Goal: Navigation & Orientation: Find specific page/section

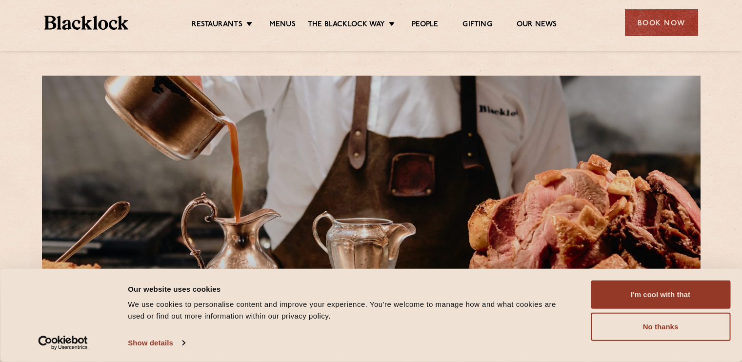
click at [684, 290] on button "I'm cool with that" at bounding box center [661, 295] width 140 height 28
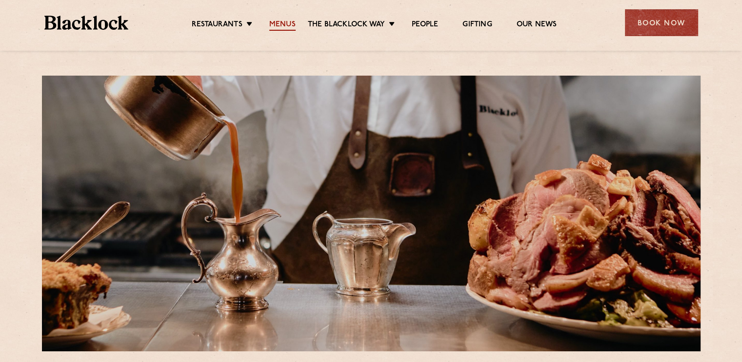
click at [280, 21] on link "Menus" at bounding box center [282, 25] width 26 height 11
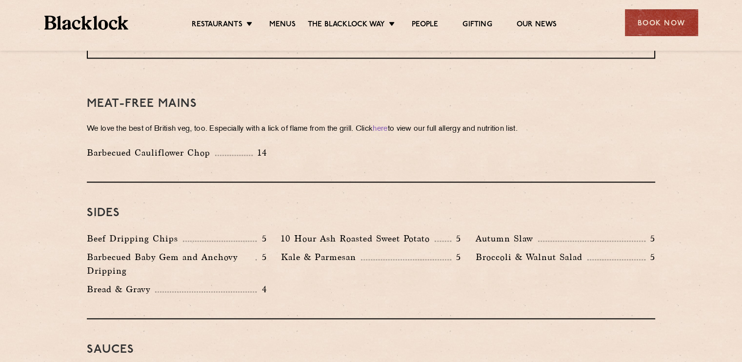
scroll to position [1122, 0]
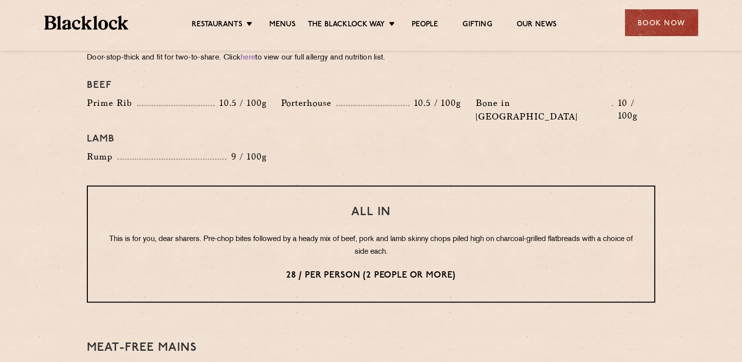
click at [636, 243] on div "All In This is for you, dear sharers. Pre-chop bites followed by a heady mix of…" at bounding box center [371, 243] width 568 height 117
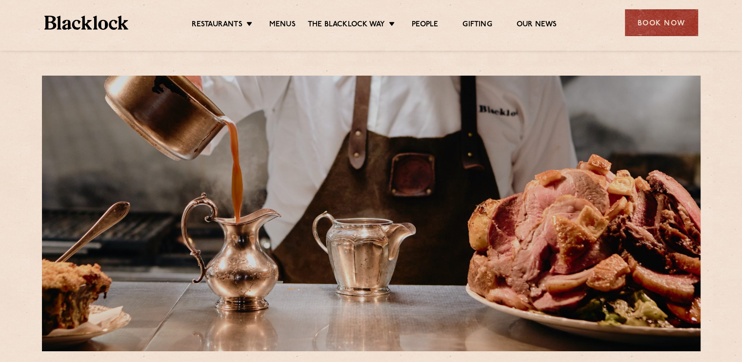
scroll to position [49, 0]
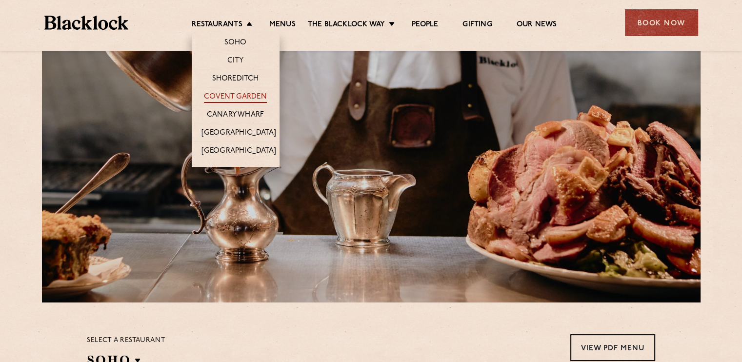
click at [254, 93] on link "Covent Garden" at bounding box center [235, 97] width 63 height 11
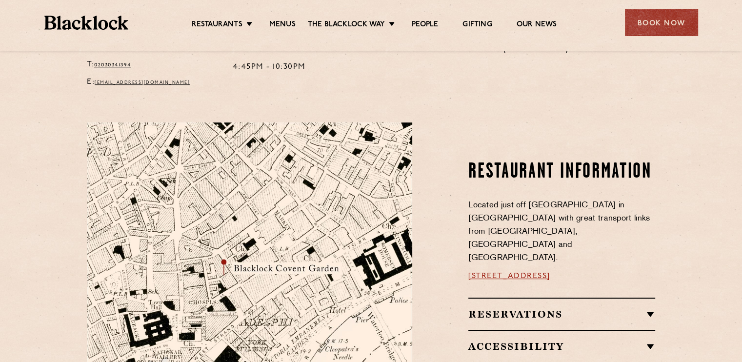
scroll to position [586, 0]
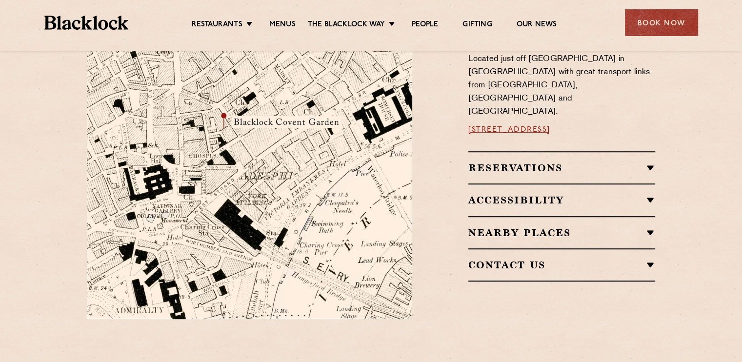
click at [647, 162] on h2 "Reservations" at bounding box center [561, 168] width 187 height 12
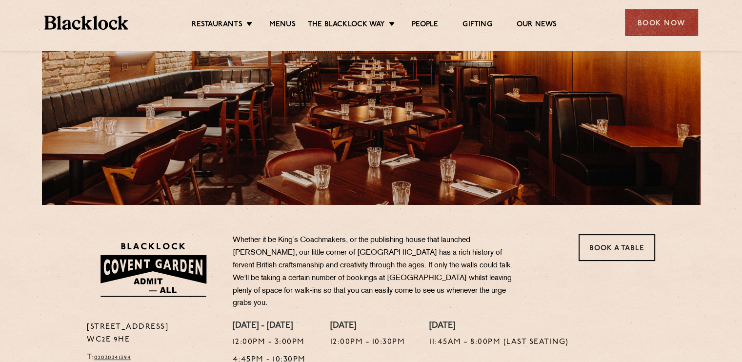
scroll to position [0, 0]
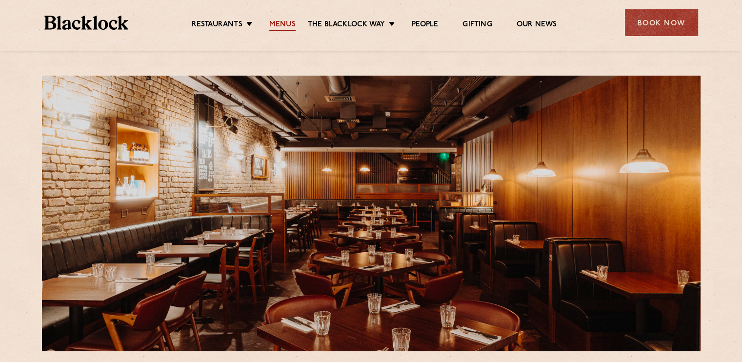
click at [281, 24] on link "Menus" at bounding box center [282, 25] width 26 height 11
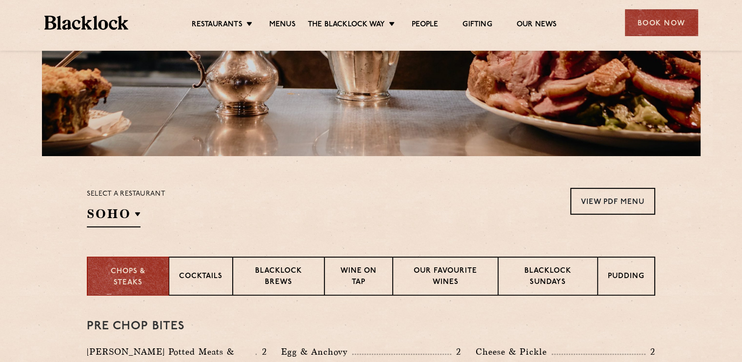
scroll to position [244, 0]
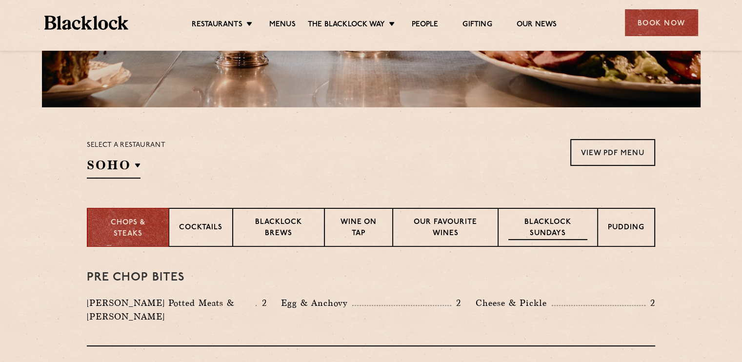
click at [556, 222] on p "Blacklock Sundays" at bounding box center [547, 228] width 79 height 23
